Goal: Task Accomplishment & Management: Complete application form

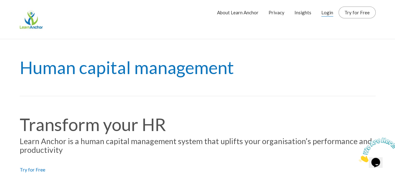
click at [332, 13] on link "Login" at bounding box center [327, 13] width 12 height 16
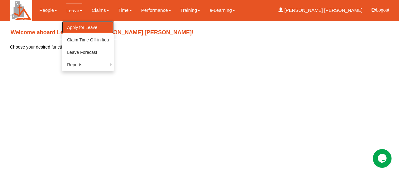
click at [80, 25] on link "Apply for Leave" at bounding box center [88, 27] width 52 height 12
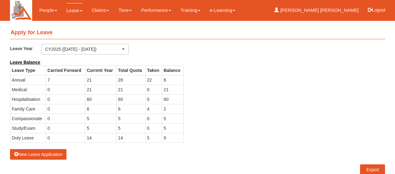
select select "50"
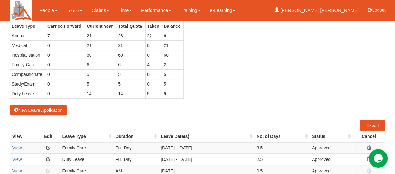
scroll to position [25, 0]
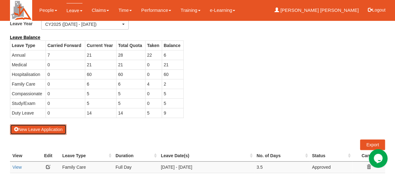
click at [47, 128] on button "New Leave Application" at bounding box center [38, 129] width 57 height 11
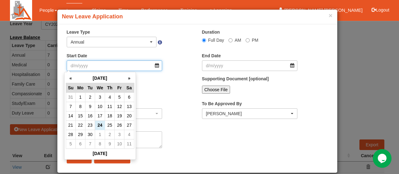
click at [156, 66] on input "Start Date" at bounding box center [115, 66] width 96 height 11
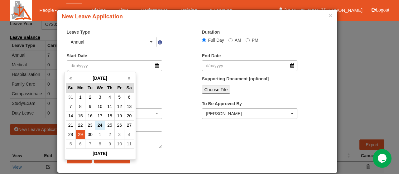
click at [81, 135] on td "29" at bounding box center [81, 134] width 10 height 9
type input "[DATE]"
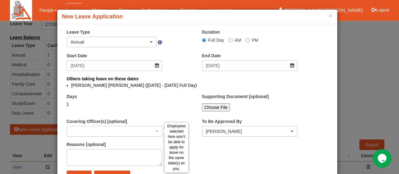
select select
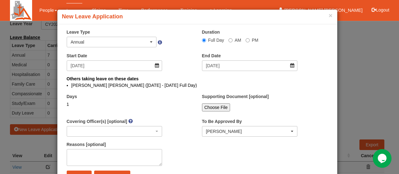
click at [381, 11] on div "× New Leave Application × Leave Type Annual Off-in-lieu Medical Hospitalisation…" at bounding box center [199, 87] width 399 height 174
click at [329, 16] on button "×" at bounding box center [331, 15] width 4 height 7
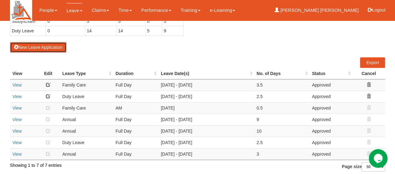
scroll to position [109, 0]
